Goal: Transaction & Acquisition: Purchase product/service

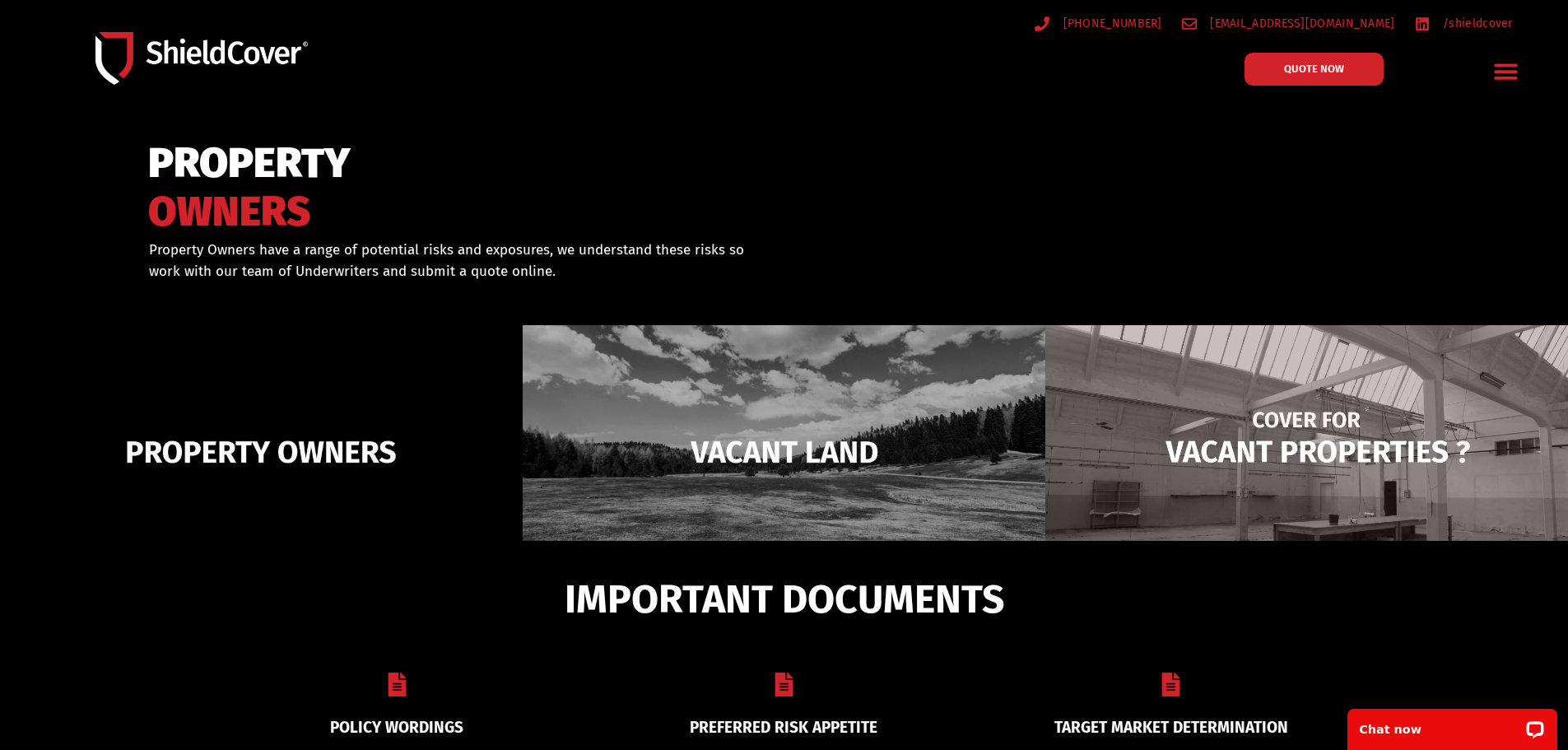
click at [1195, 467] on img at bounding box center [1306, 451] width 523 height 253
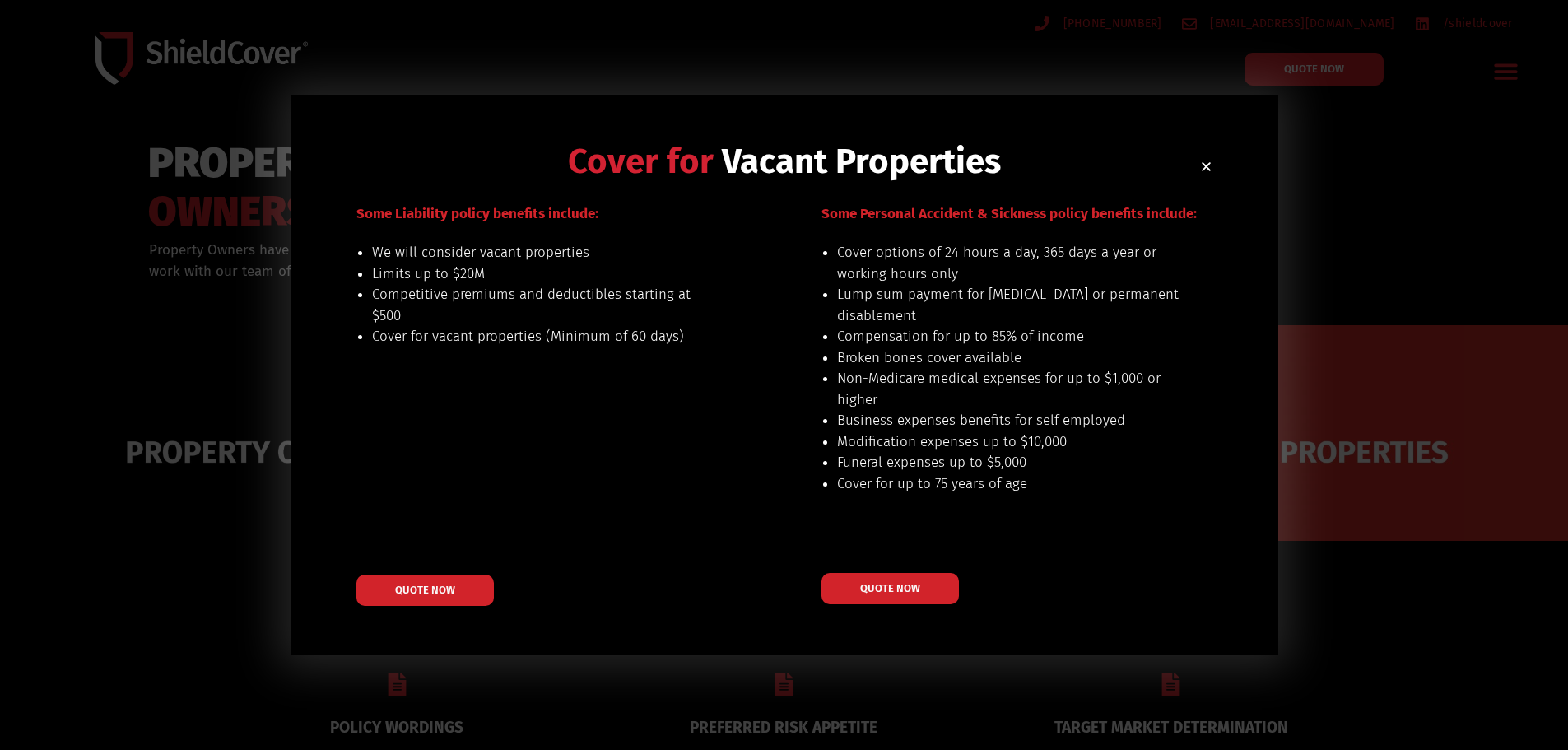
click at [1207, 164] on use "Close" at bounding box center [1205, 166] width 9 height 9
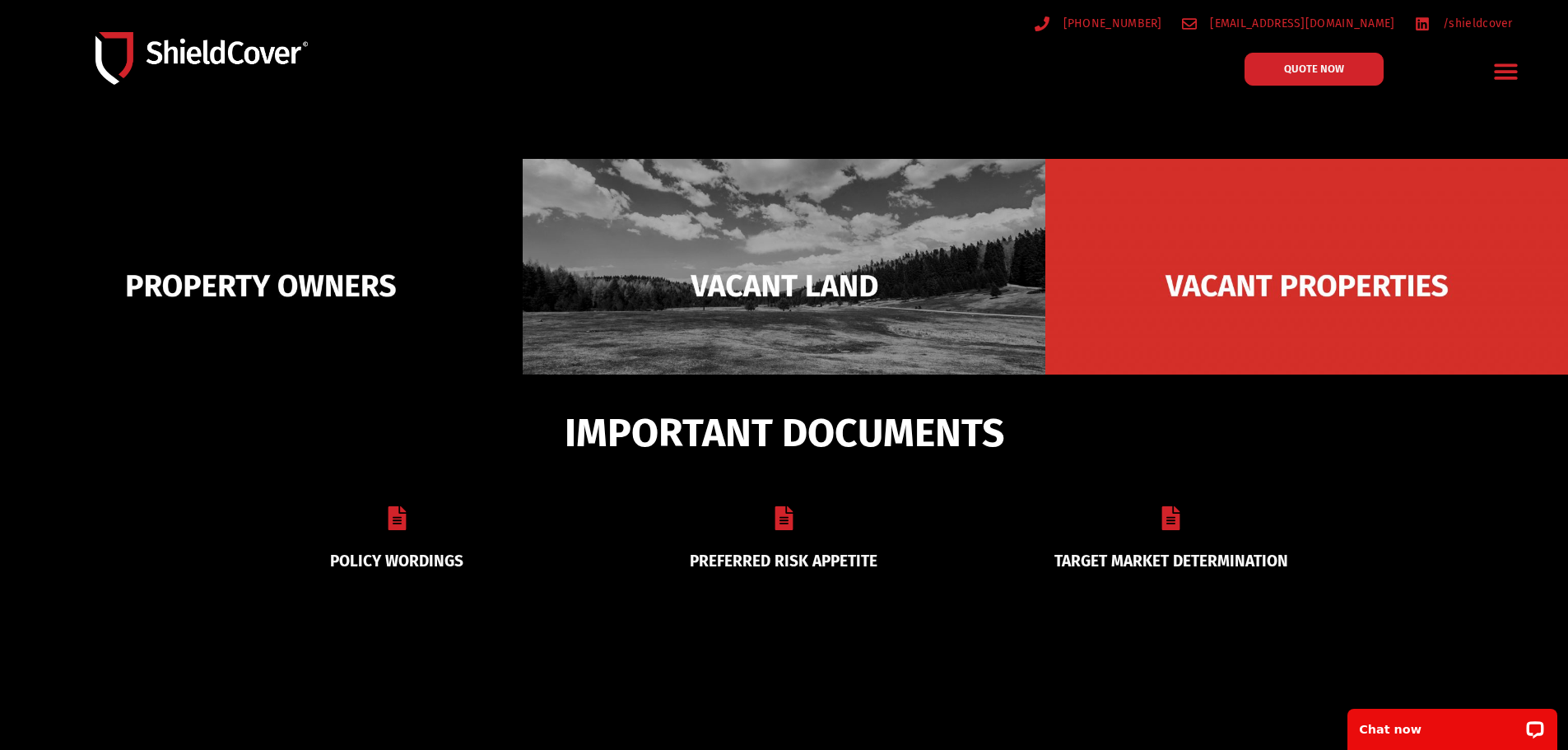
scroll to position [164, 0]
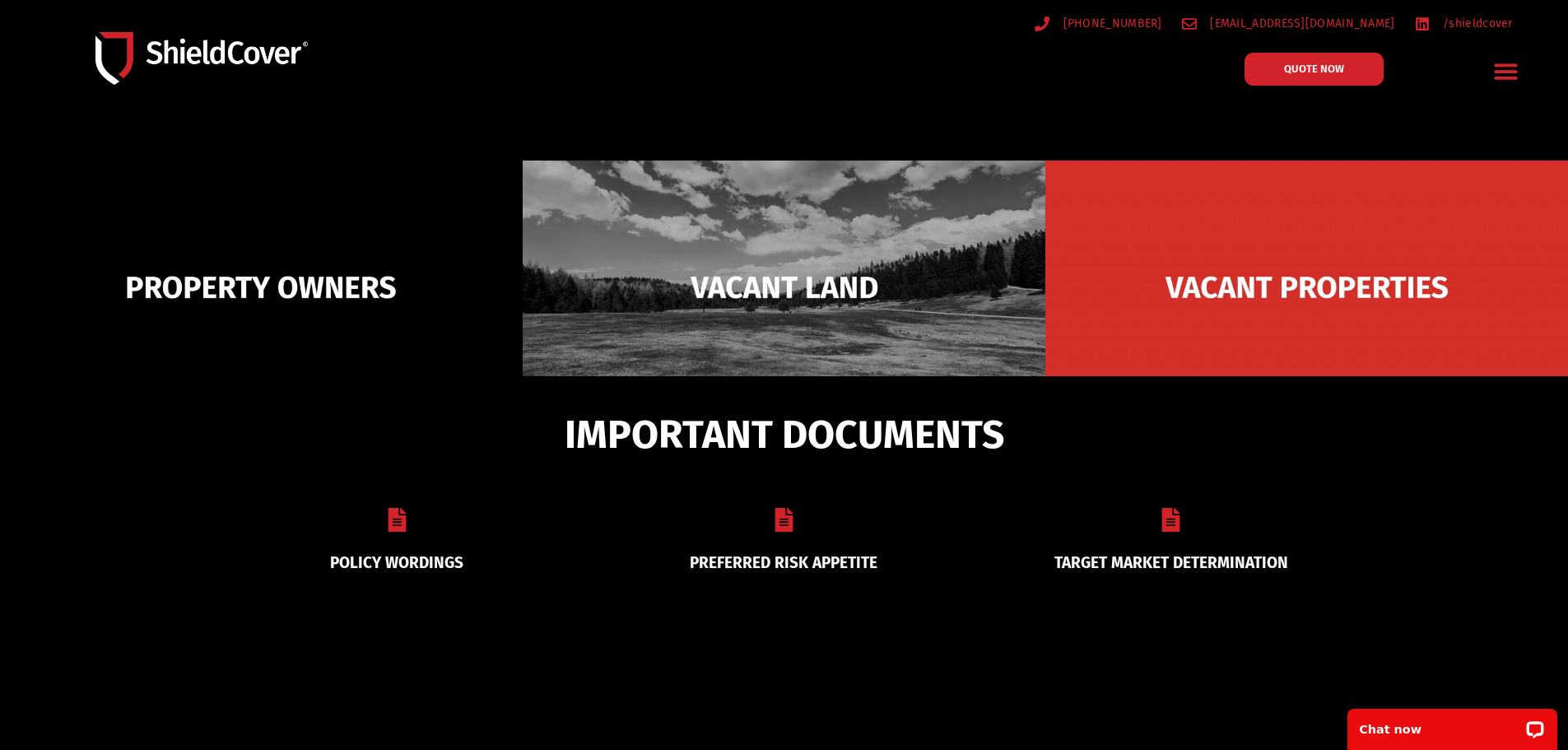
click at [784, 556] on link "PREFERRED RISK APPETITE" at bounding box center [783, 562] width 187 height 19
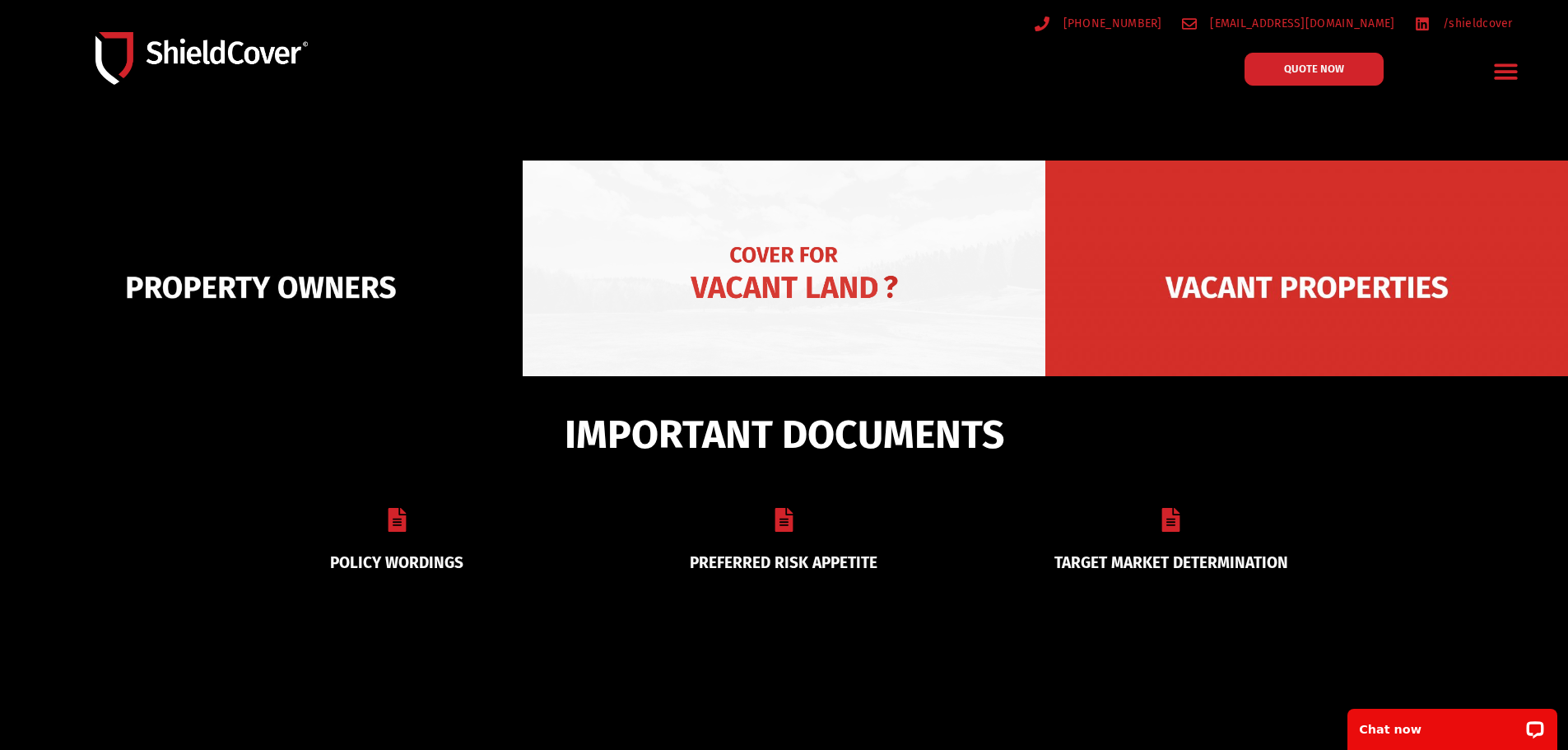
click at [695, 297] on img at bounding box center [784, 287] width 523 height 253
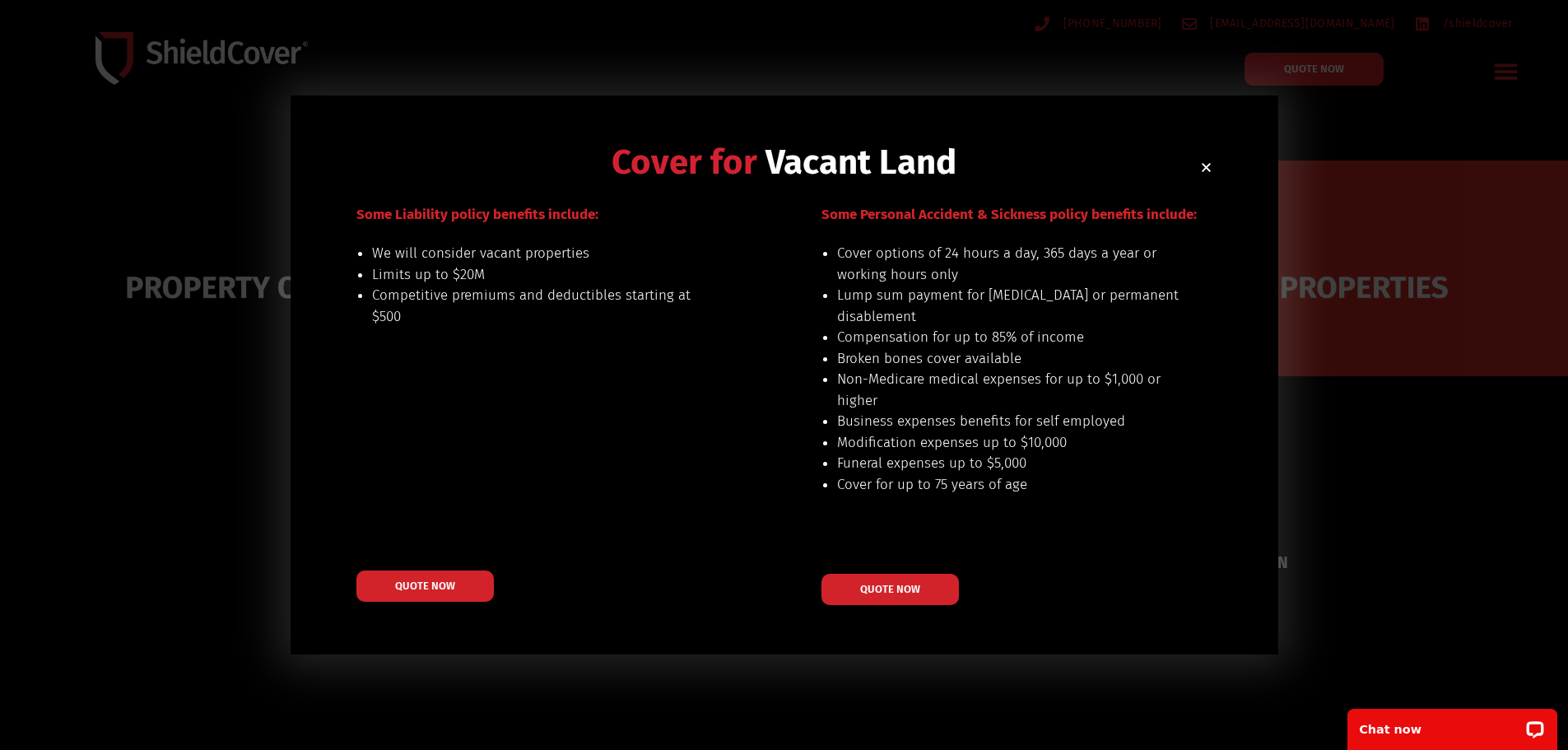
click at [1205, 157] on h2 "Cover for Vacant Land" at bounding box center [784, 161] width 856 height 35
click at [1211, 163] on icon "Close" at bounding box center [1206, 167] width 12 height 12
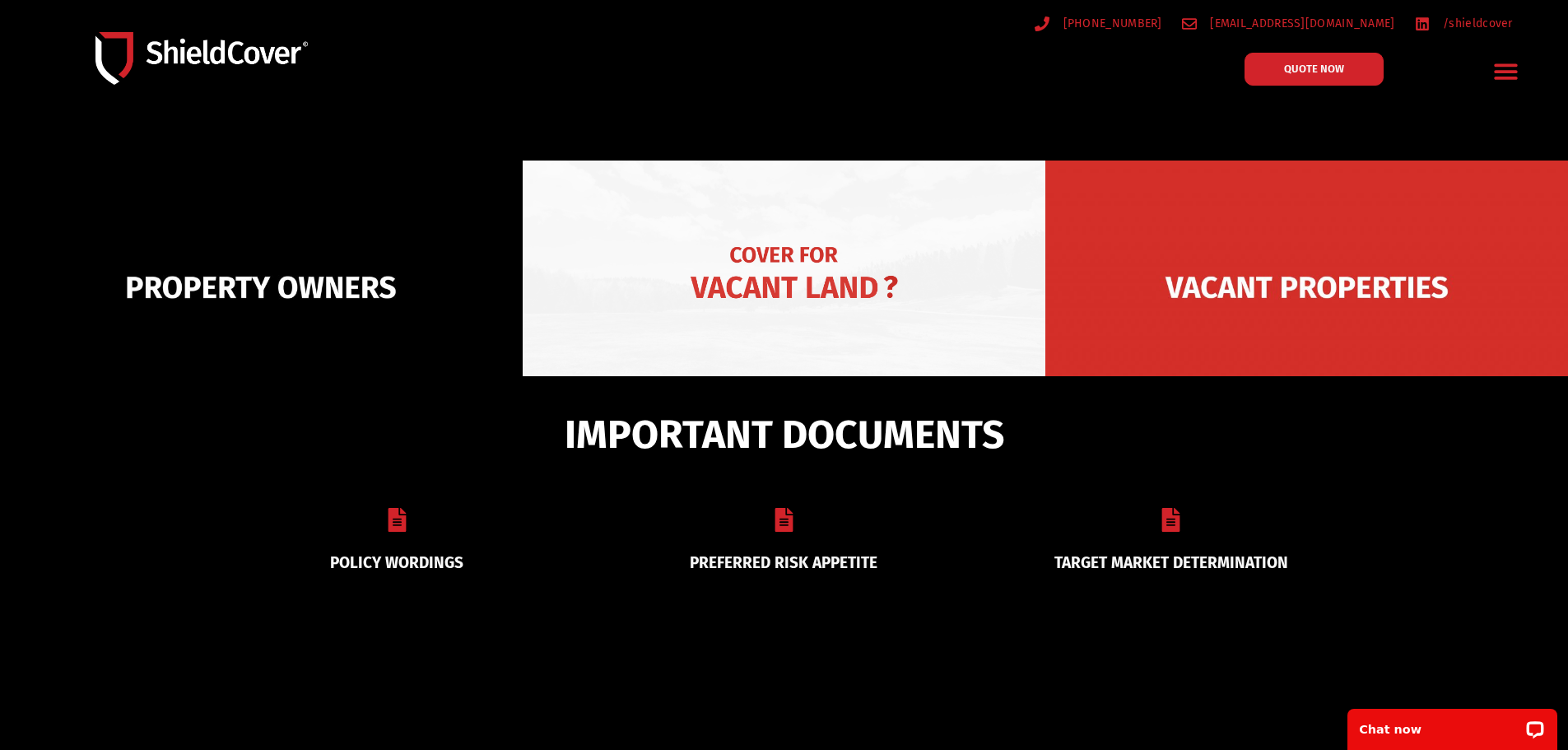
click at [845, 299] on img at bounding box center [784, 287] width 523 height 253
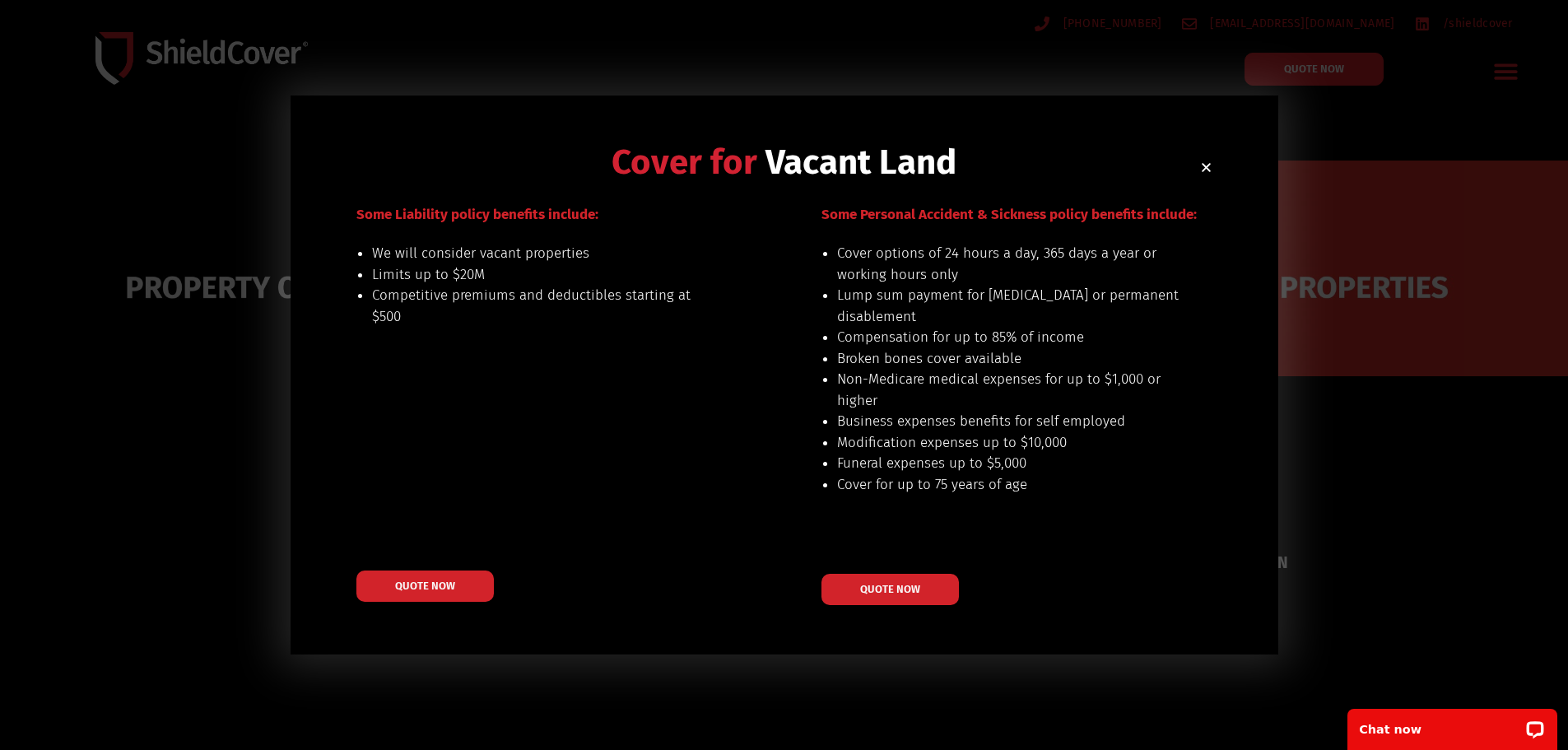
click at [1202, 170] on div "Cover for Vacant Land Our preferred risks include: land for sale or planned for…" at bounding box center [784, 375] width 987 height 559
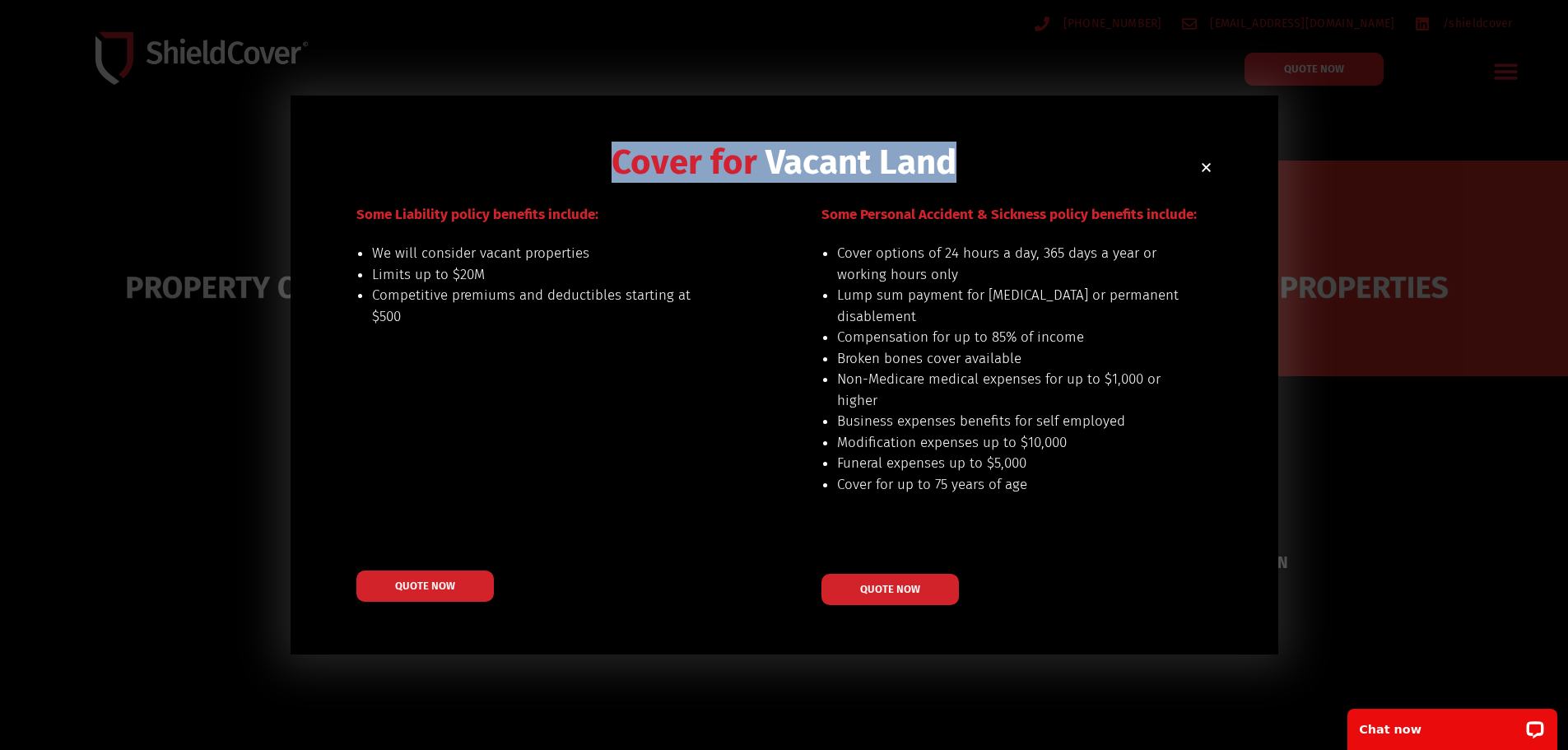
click at [1204, 169] on use "Close" at bounding box center [1205, 167] width 9 height 9
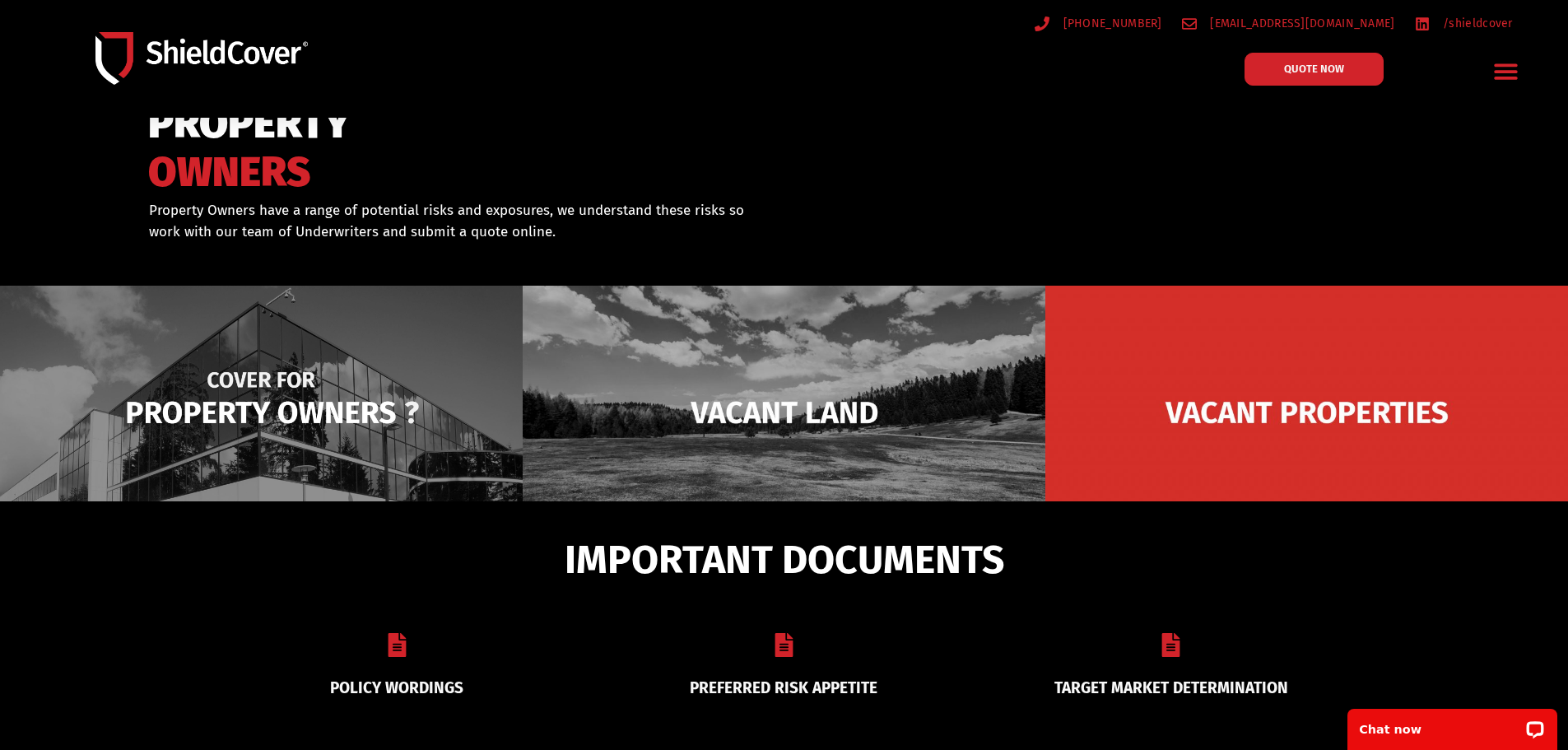
scroll to position [0, 0]
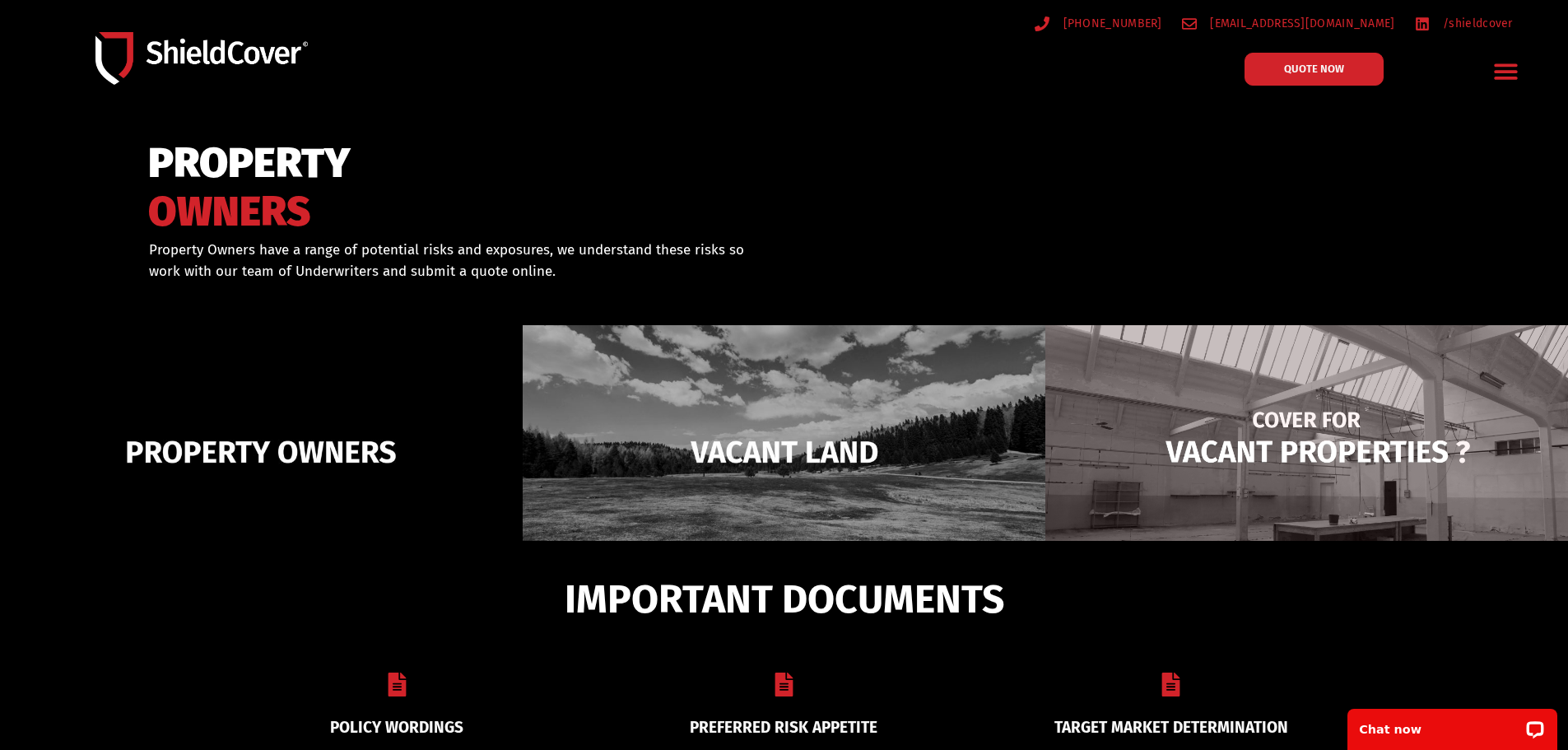
click at [1247, 446] on img at bounding box center [1306, 451] width 523 height 253
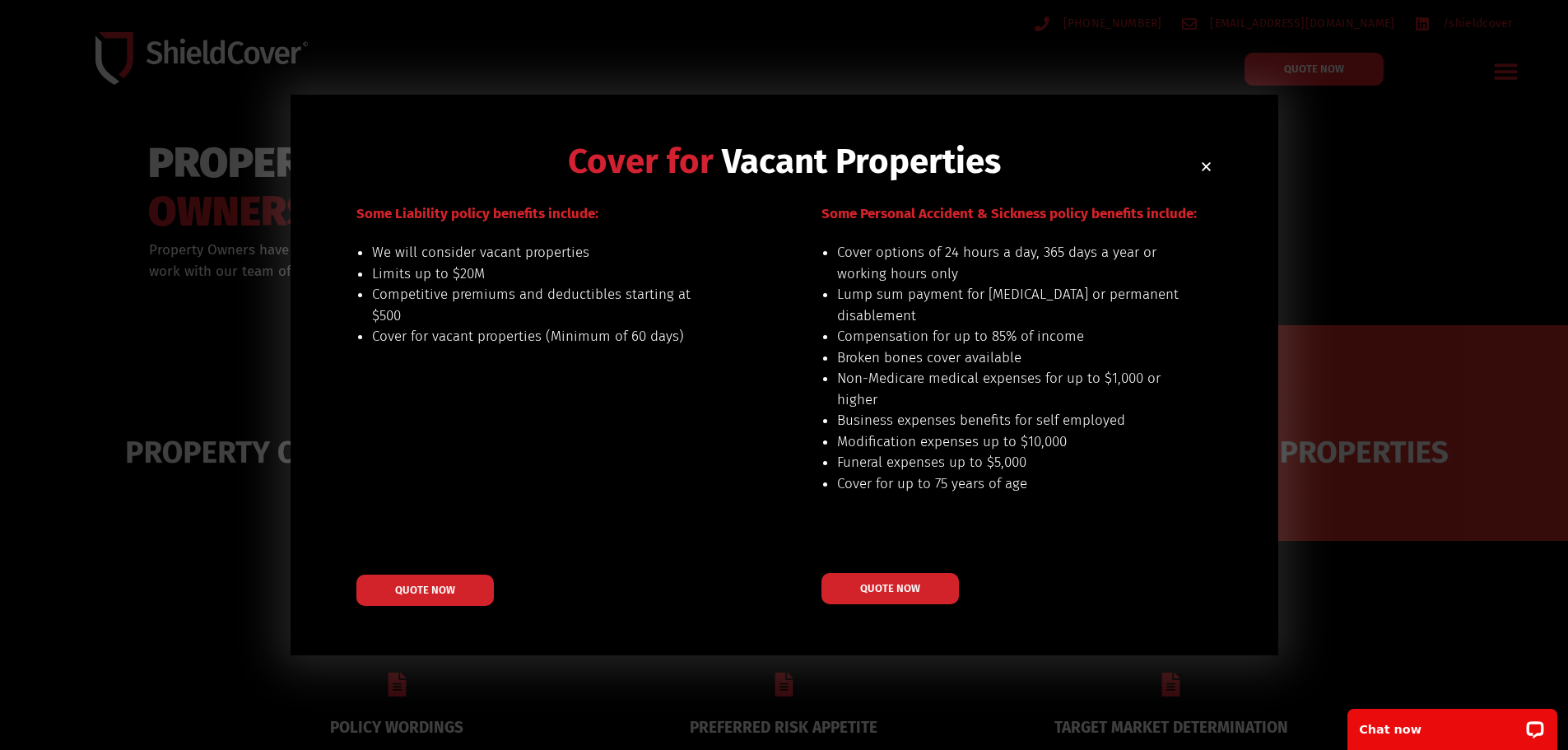
click at [1204, 163] on icon "Close" at bounding box center [1206, 166] width 12 height 12
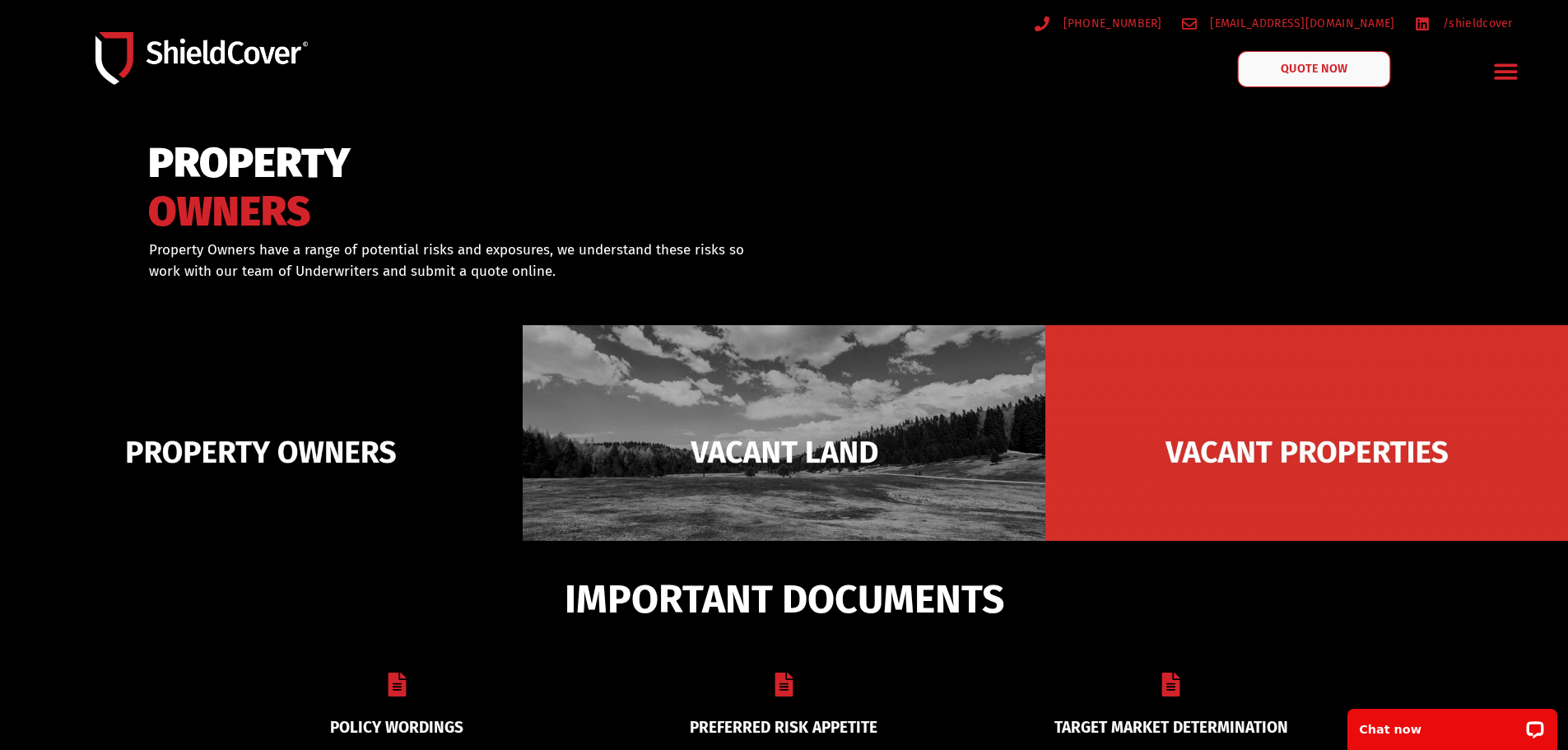
click at [1293, 75] on span "QUOTE NOW" at bounding box center [1314, 70] width 66 height 12
